Goal: Transaction & Acquisition: Book appointment/travel/reservation

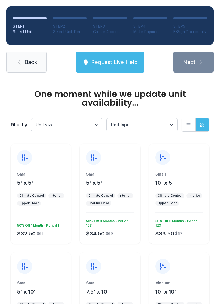
click at [28, 60] on span "Back" at bounding box center [31, 62] width 12 height 8
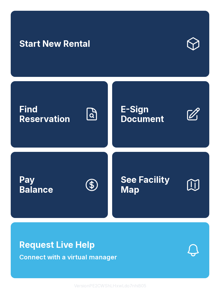
click at [147, 195] on span "See Facility Map" at bounding box center [151, 185] width 61 height 20
click at [139, 45] on link "Start New Rental" at bounding box center [110, 44] width 199 height 66
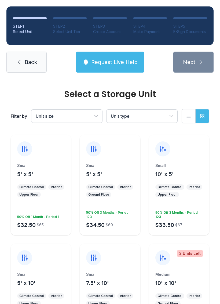
click at [166, 117] on span "Unit type" at bounding box center [139, 116] width 57 height 6
click at [188, 119] on button "List view" at bounding box center [189, 116] width 14 height 14
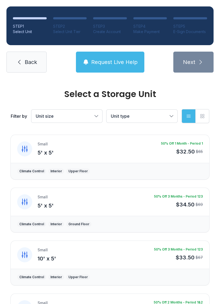
click at [190, 115] on icon "button" at bounding box center [189, 116] width 4 height 2
click at [204, 114] on icon "button" at bounding box center [203, 116] width 4 height 4
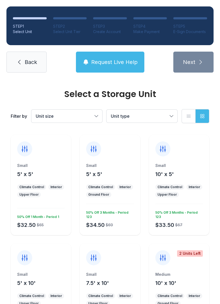
click at [92, 114] on span "Unit size" at bounding box center [64, 116] width 57 height 6
click at [118, 149] on div at bounding box center [110, 145] width 60 height 21
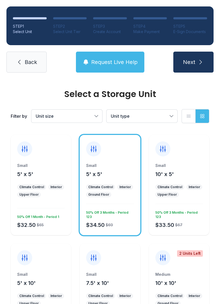
click at [167, 149] on div at bounding box center [163, 148] width 15 height 15
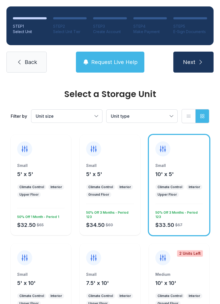
click at [106, 153] on div at bounding box center [110, 145] width 60 height 21
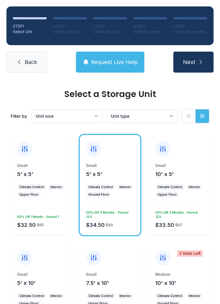
click at [190, 65] on span "Next" at bounding box center [189, 62] width 12 height 8
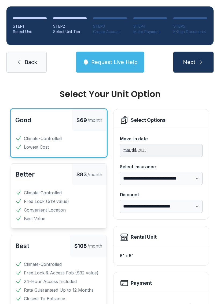
click at [200, 63] on icon "submit" at bounding box center [201, 62] width 6 height 6
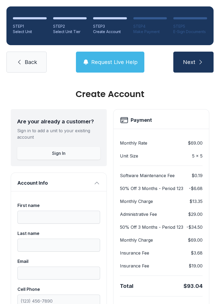
click at [16, 67] on link "Back" at bounding box center [26, 62] width 40 height 21
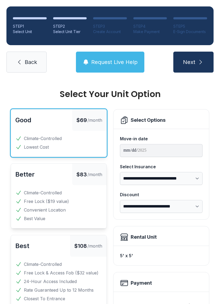
click at [14, 61] on link "Back" at bounding box center [26, 62] width 40 height 21
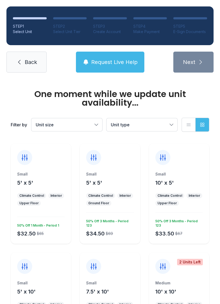
click at [24, 63] on link "Back" at bounding box center [26, 62] width 40 height 21
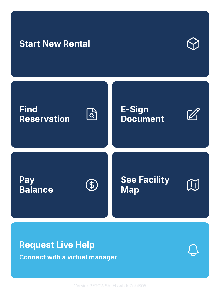
click at [142, 195] on span "See Facility Map" at bounding box center [151, 185] width 61 height 20
click at [149, 195] on span "See Facility Map" at bounding box center [151, 185] width 61 height 20
click at [153, 61] on link "Start New Rental" at bounding box center [110, 44] width 199 height 66
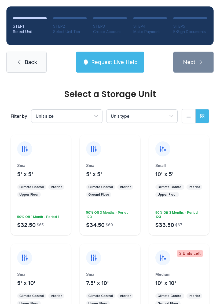
click at [77, 115] on span "Unit size" at bounding box center [64, 116] width 57 height 6
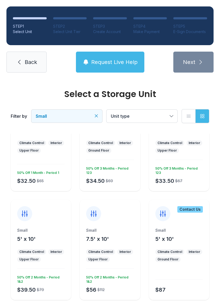
scroll to position [47, 0]
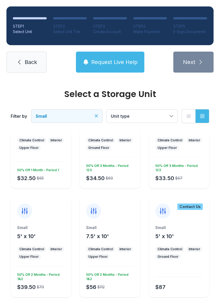
click at [164, 211] on icon at bounding box center [163, 211] width 9 height 9
click at [164, 209] on icon at bounding box center [163, 211] width 9 height 9
click at [190, 240] on div "Small 5' x 10' Climate Control Interior Ground Floor $87" at bounding box center [179, 261] width 60 height 72
click at [185, 270] on div at bounding box center [180, 271] width 48 height 11
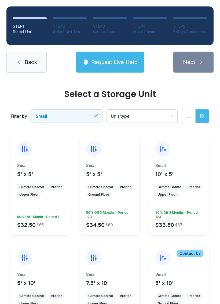
scroll to position [0, 0]
click at [118, 160] on div "Small 5' x 5' Climate Control Interior Ground Floor $34.50 $69 50% Off 3 Months…" at bounding box center [110, 185] width 60 height 100
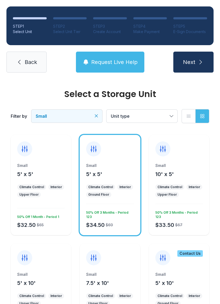
click at [199, 64] on icon "submit" at bounding box center [201, 62] width 6 height 6
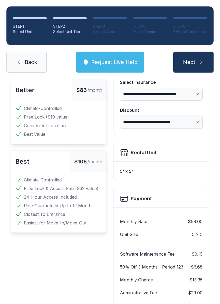
scroll to position [85, 0]
click at [79, 197] on li "24-Hour Access Included" at bounding box center [58, 196] width 87 height 6
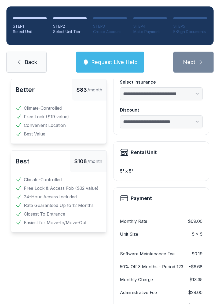
click at [83, 209] on ul "Climate-Controlled Free Lock & Access Fob ($32 value) 24-Hour Access Included R…" at bounding box center [58, 200] width 87 height 49
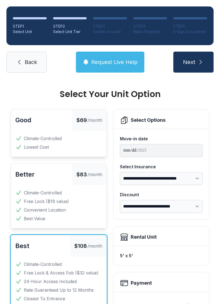
scroll to position [0, 0]
click at [192, 202] on select "**********" at bounding box center [161, 206] width 83 height 13
click at [77, 137] on li "Climate-Controlled" at bounding box center [58, 138] width 87 height 6
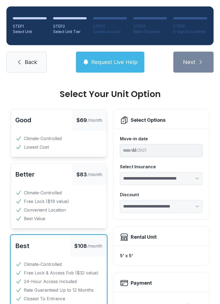
click at [52, 136] on span "Climate-Controlled" at bounding box center [43, 138] width 38 height 6
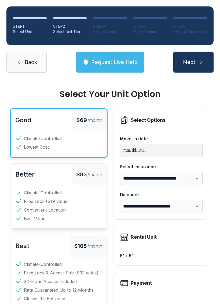
click at [48, 135] on div "Good $69 /month Climate-Controlled Lowest Cost" at bounding box center [59, 133] width 96 height 48
